Goal: Information Seeking & Learning: Learn about a topic

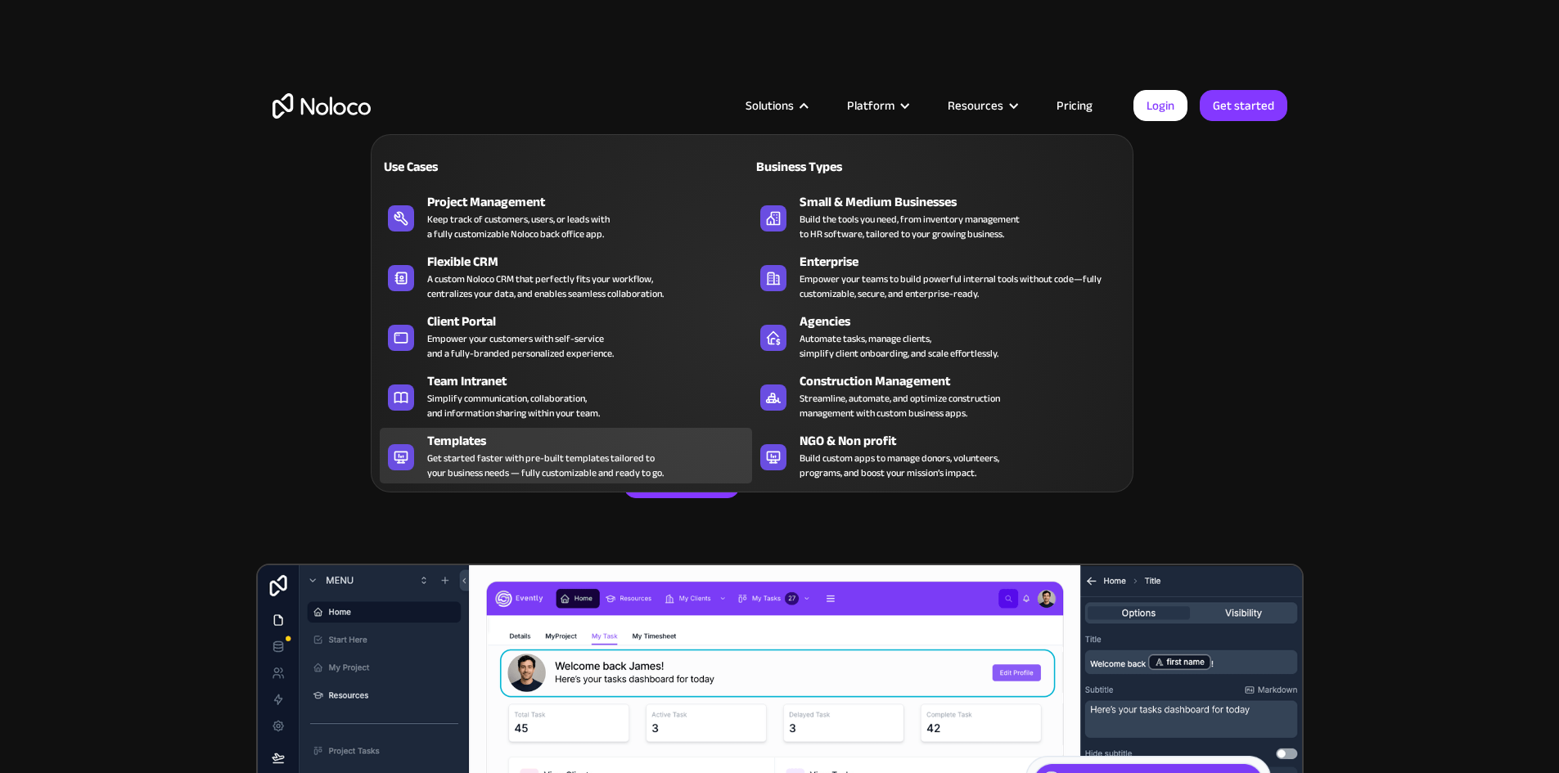
click at [519, 451] on div "Templates" at bounding box center [593, 441] width 332 height 20
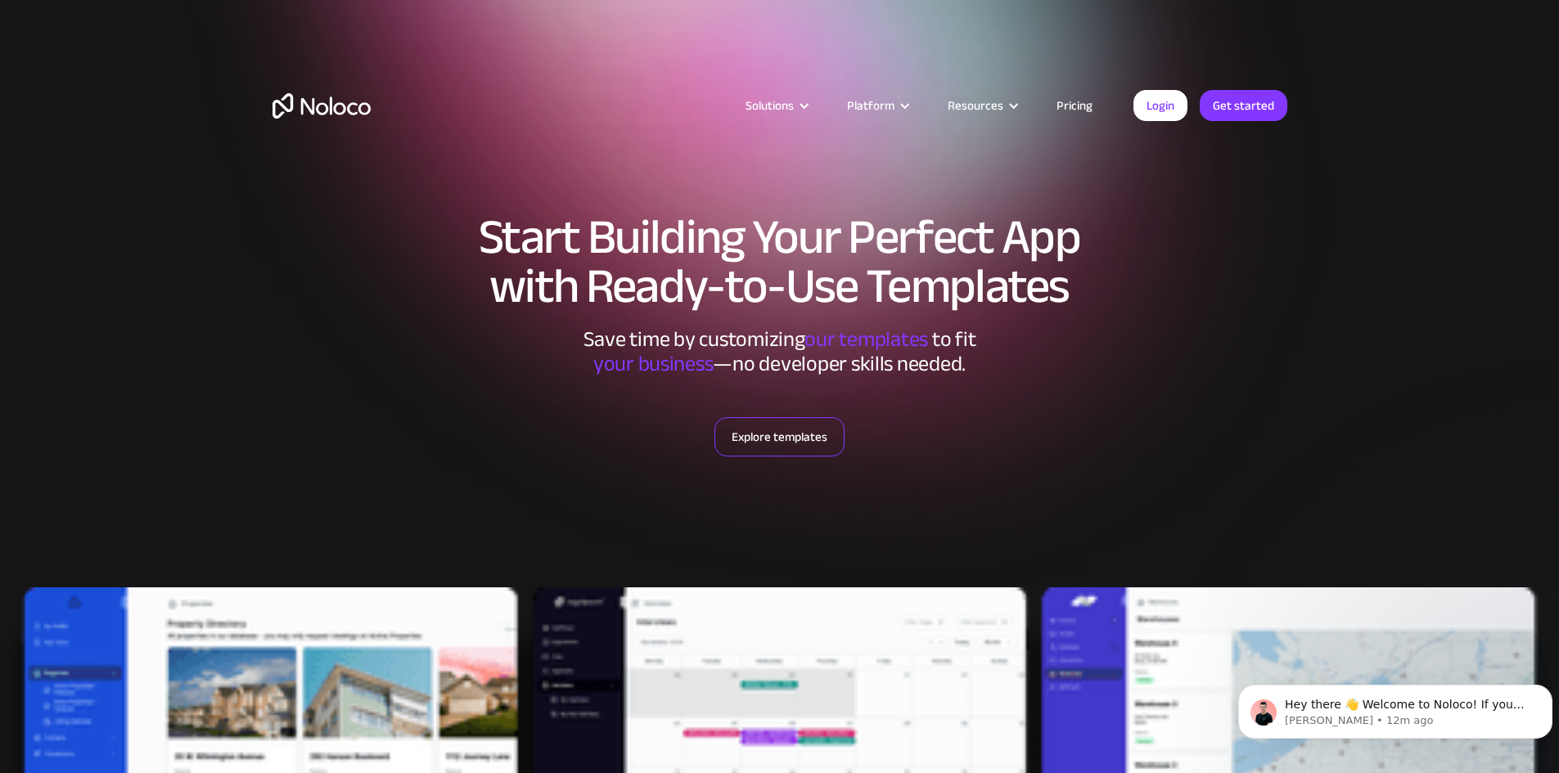
click at [751, 426] on link "Explore templates" at bounding box center [779, 436] width 130 height 39
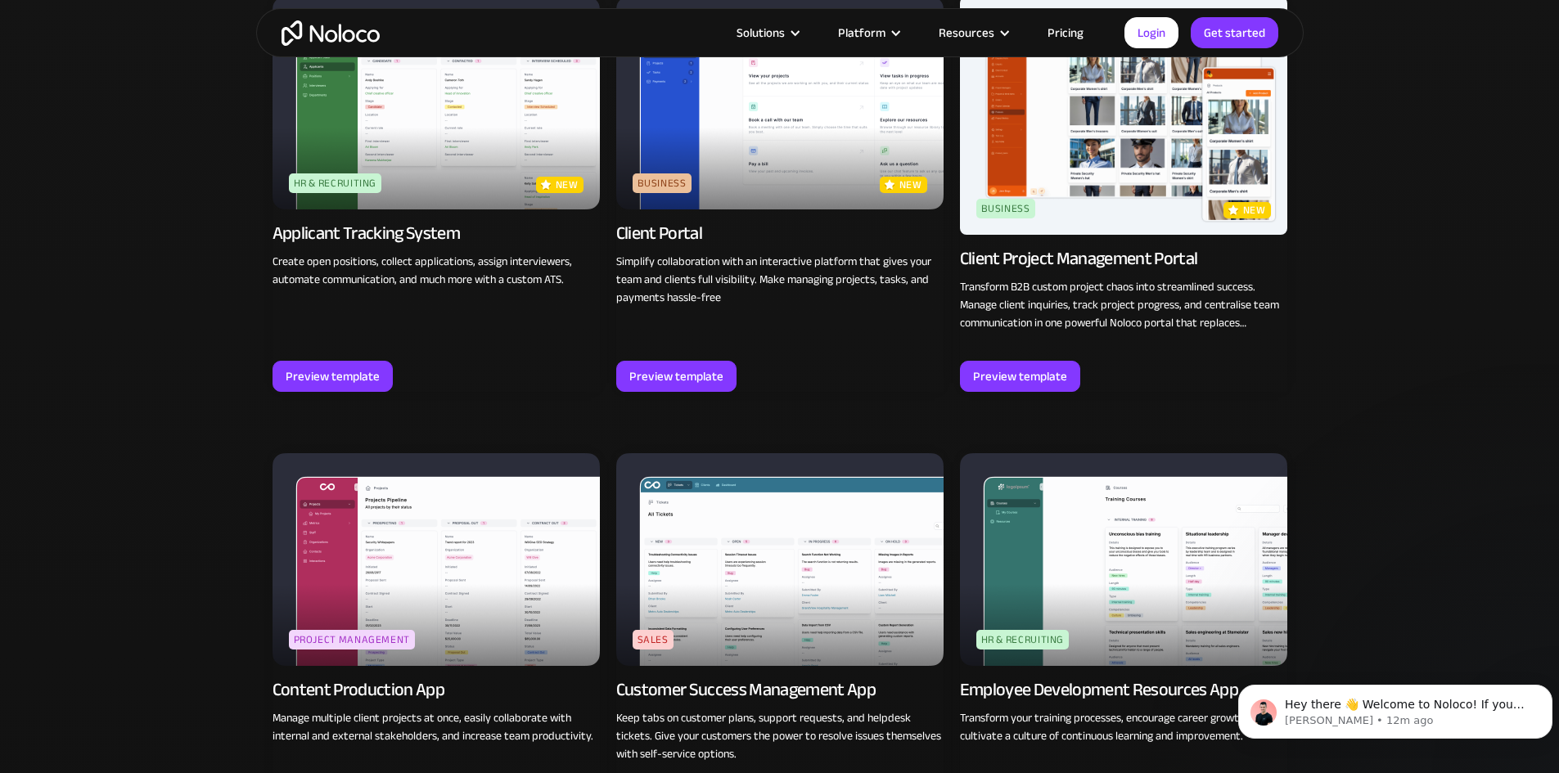
scroll to position [1440, 0]
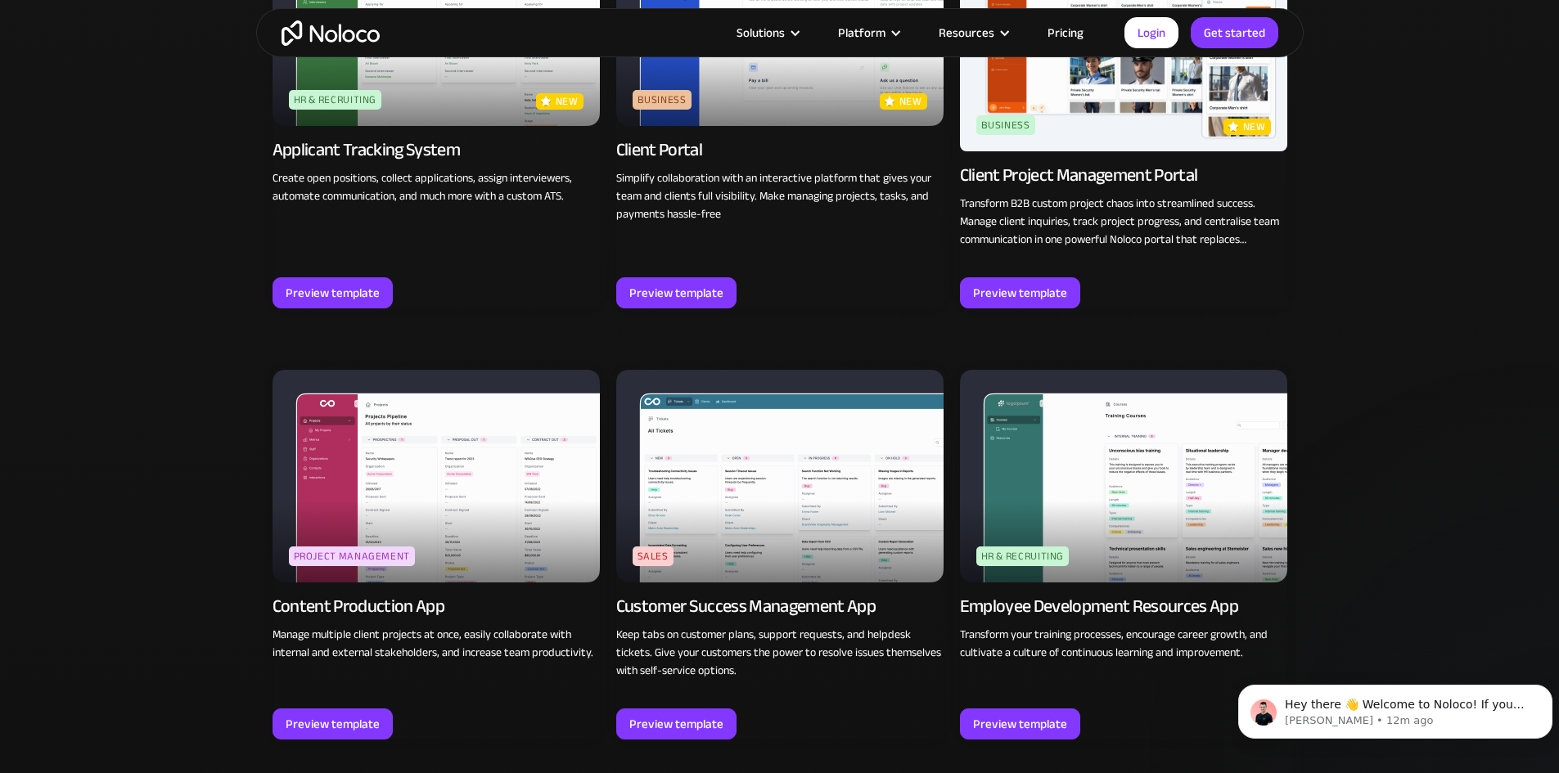
click at [462, 481] on img at bounding box center [435, 476] width 327 height 213
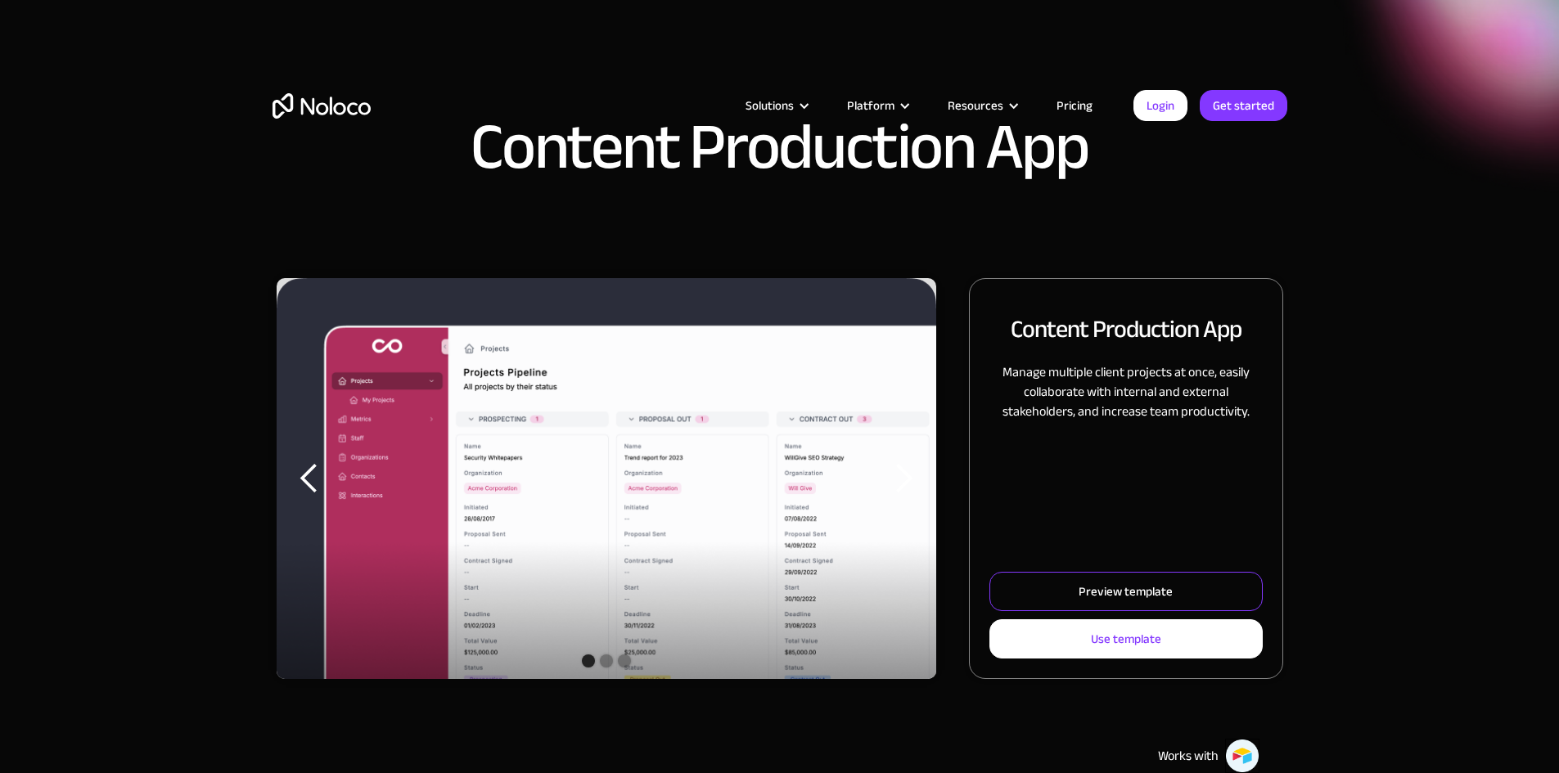
click at [1079, 602] on div "Preview template" at bounding box center [1126, 591] width 94 height 21
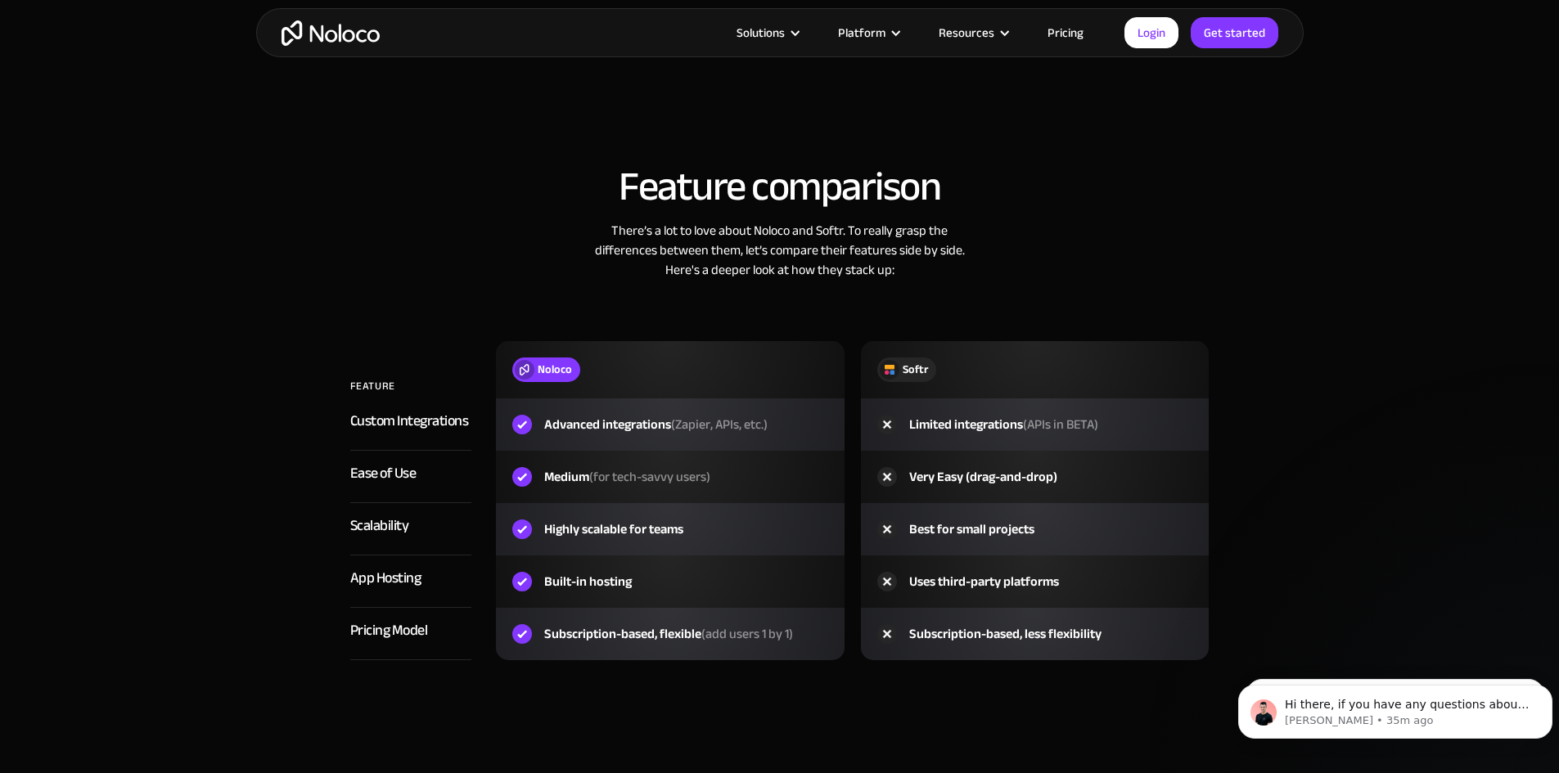
scroll to position [2400, 0]
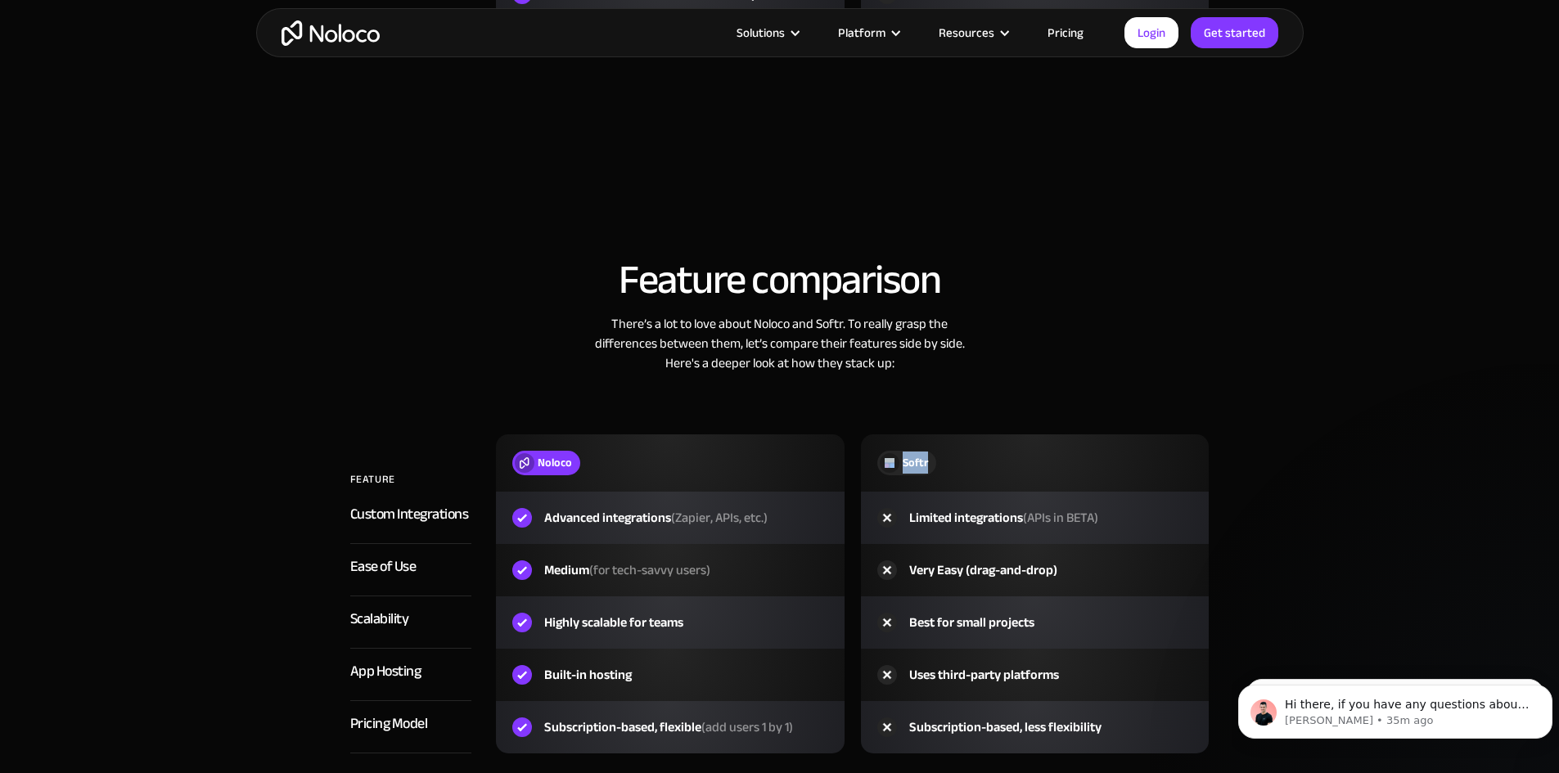
drag, startPoint x: 898, startPoint y: 464, endPoint x: 944, endPoint y: 462, distance: 45.9
click at [944, 462] on div "Softr" at bounding box center [1035, 463] width 316 height 25
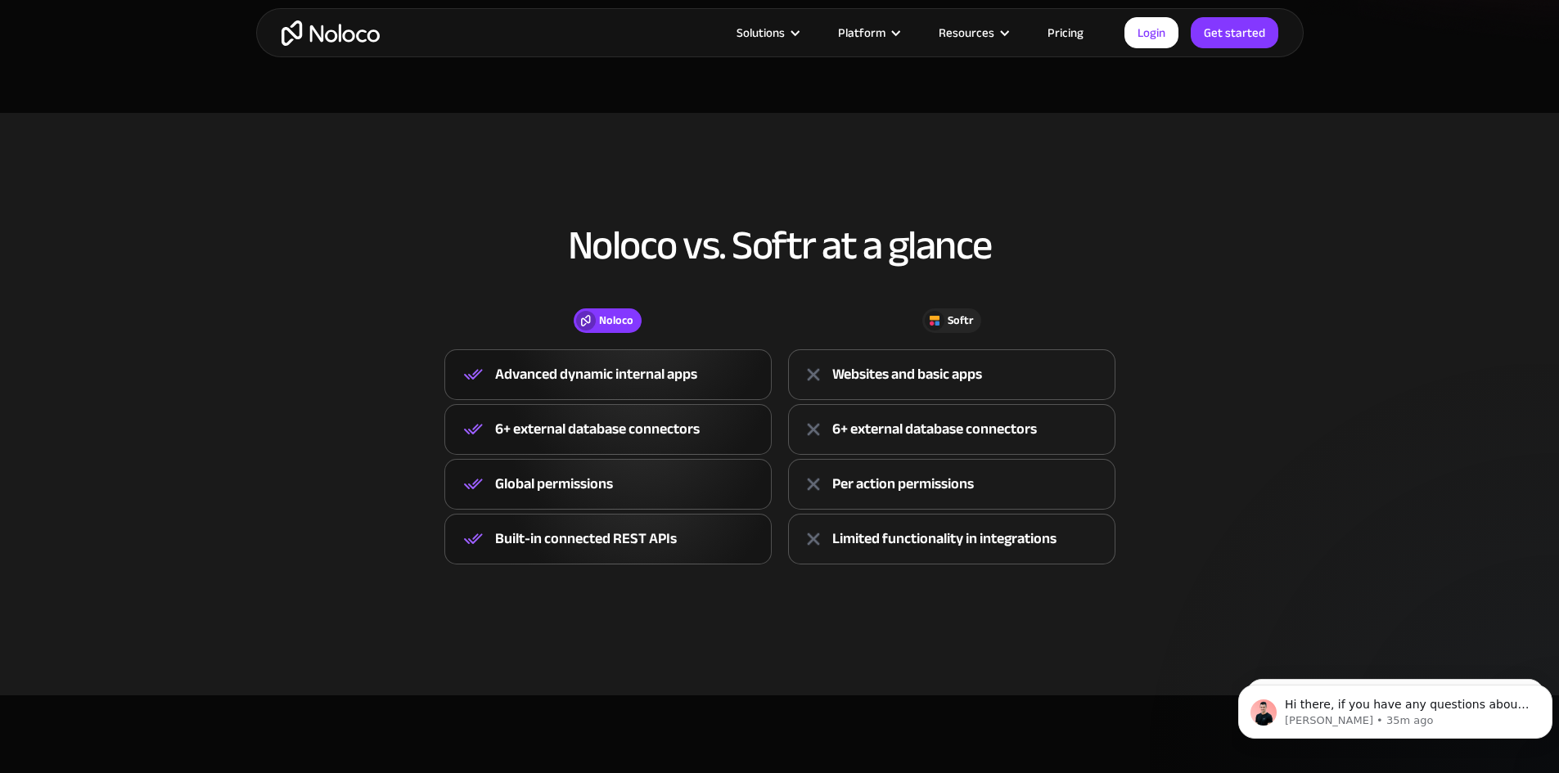
scroll to position [218, 0]
